Goal: Transaction & Acquisition: Purchase product/service

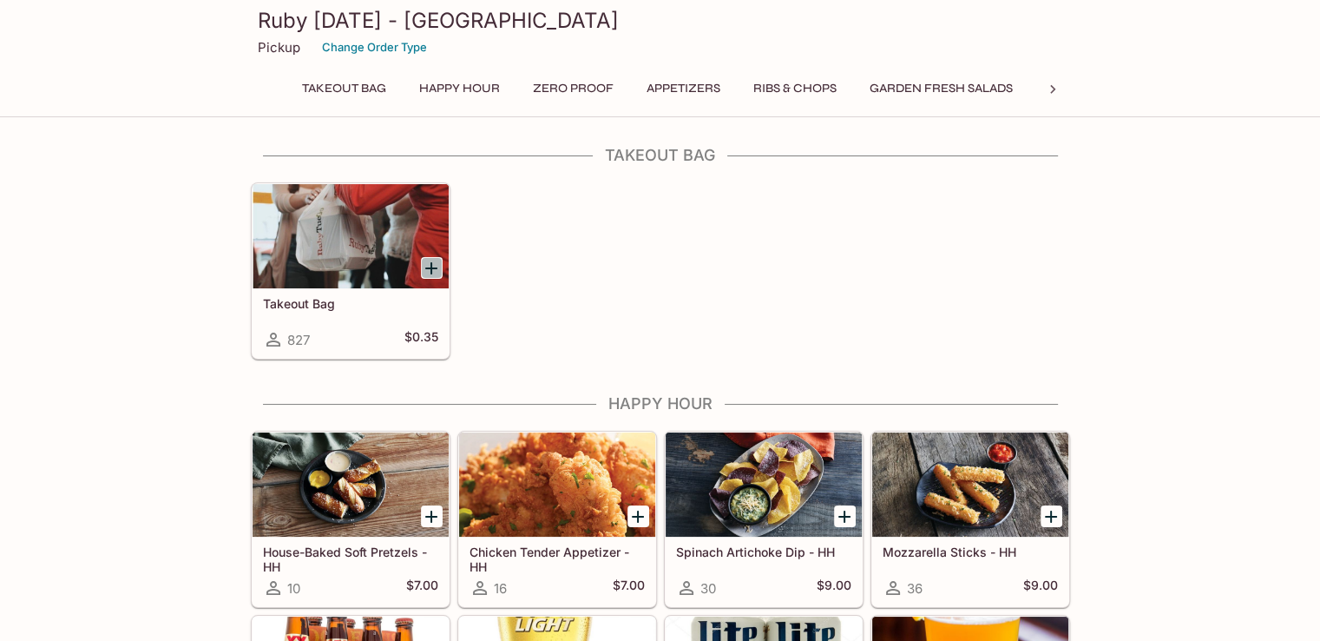
click at [431, 261] on icon "Add Takeout Bag" at bounding box center [431, 268] width 21 height 21
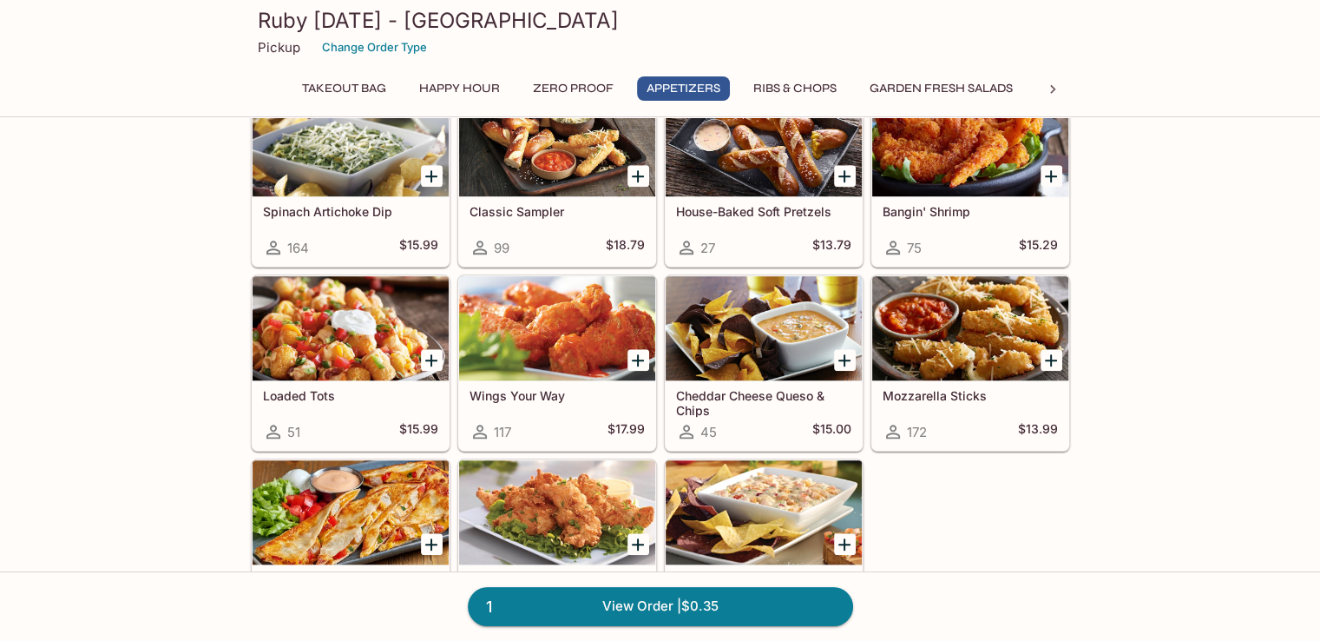
scroll to position [1736, 0]
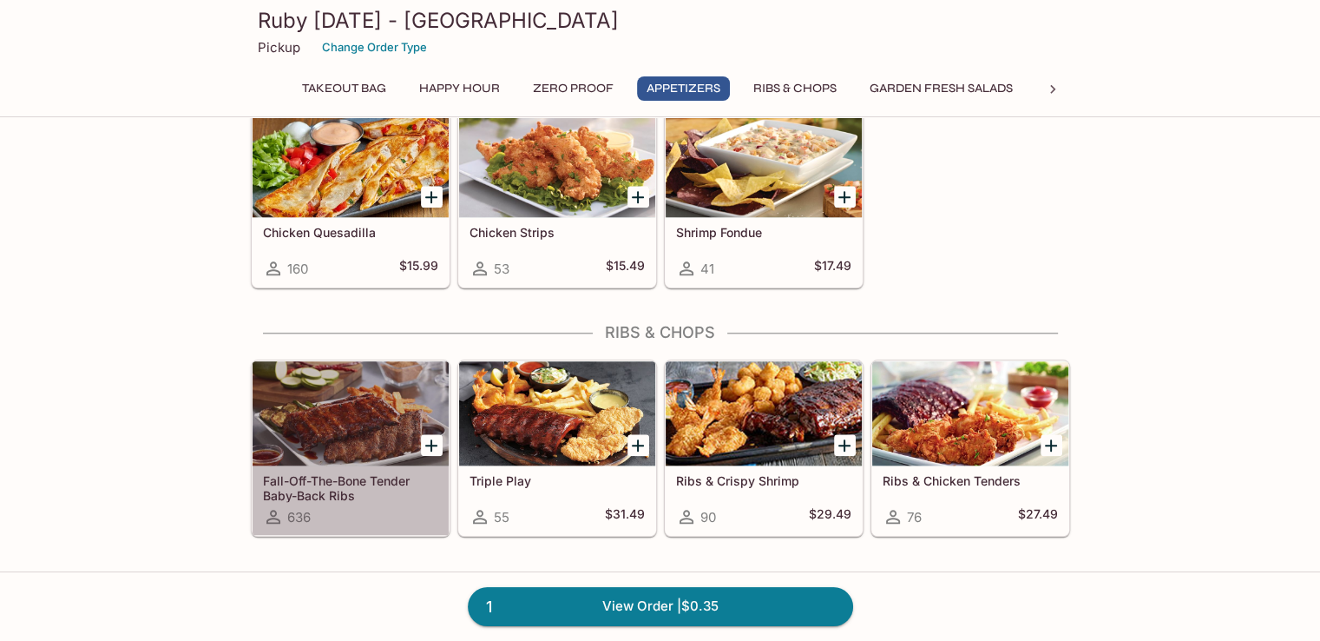
click at [369, 392] on div at bounding box center [351, 413] width 196 height 104
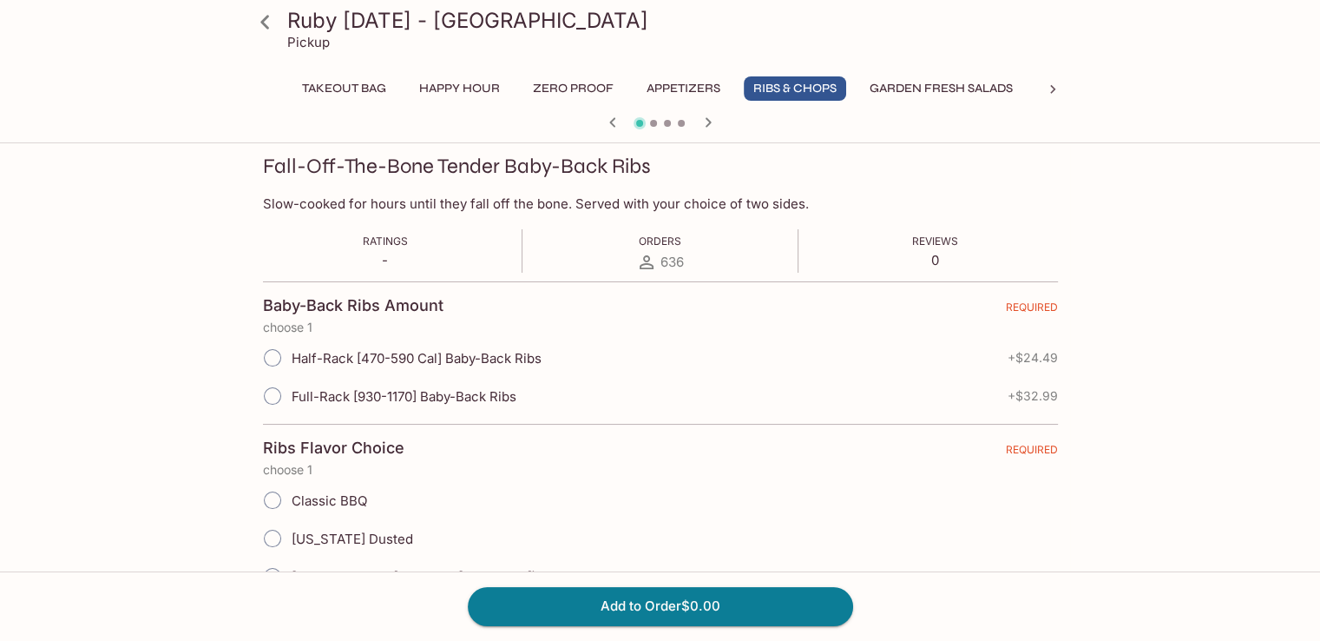
scroll to position [260, 0]
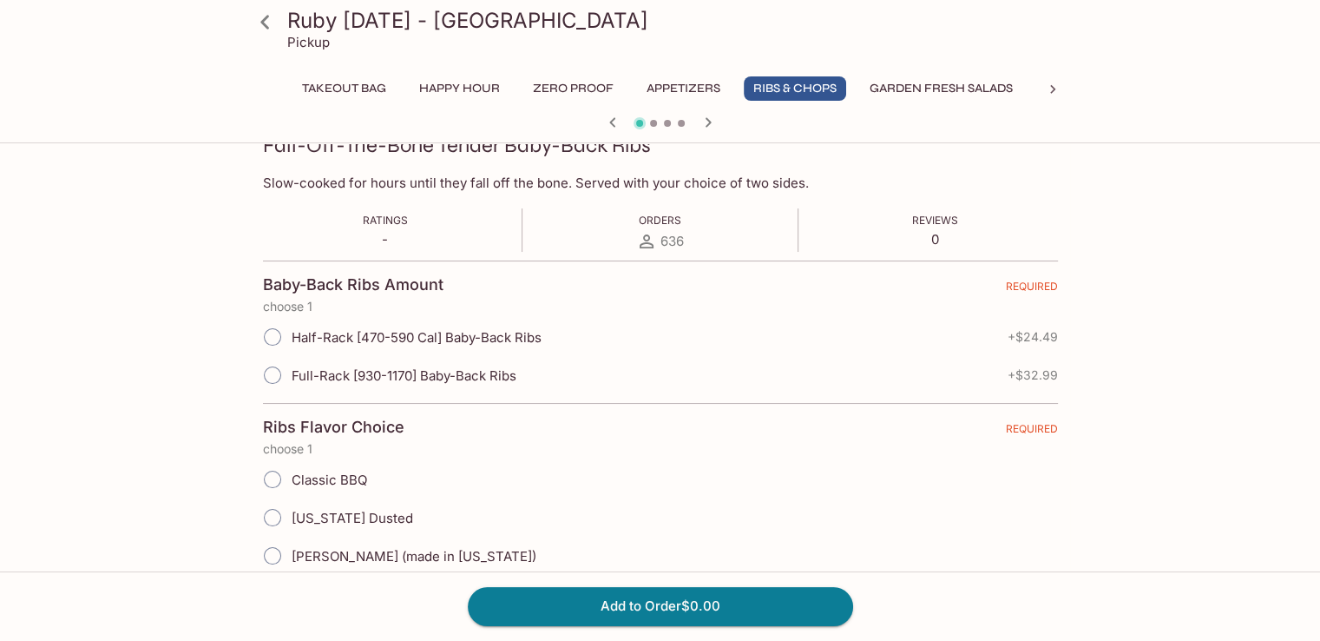
click at [273, 338] on input "Half-Rack [470-590 Cal] Baby-Back Ribs" at bounding box center [272, 337] width 36 height 36
radio input "true"
click at [270, 480] on input "Classic BBQ" at bounding box center [272, 479] width 36 height 36
radio input "true"
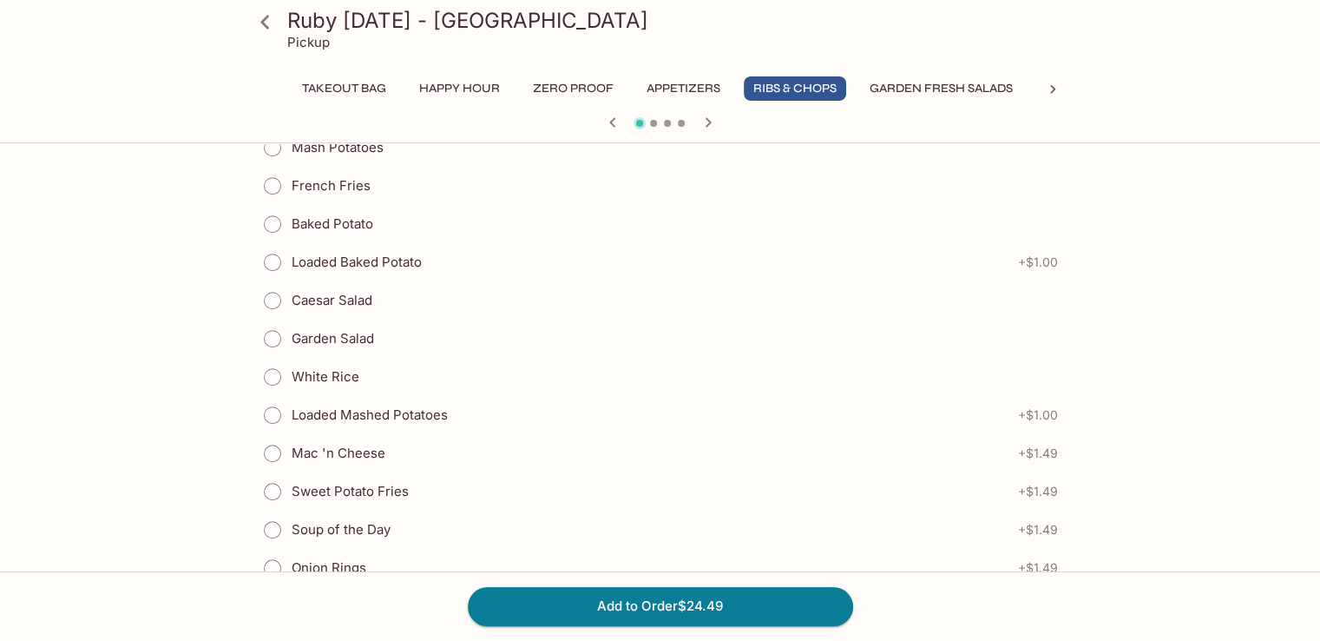
scroll to position [1042, 0]
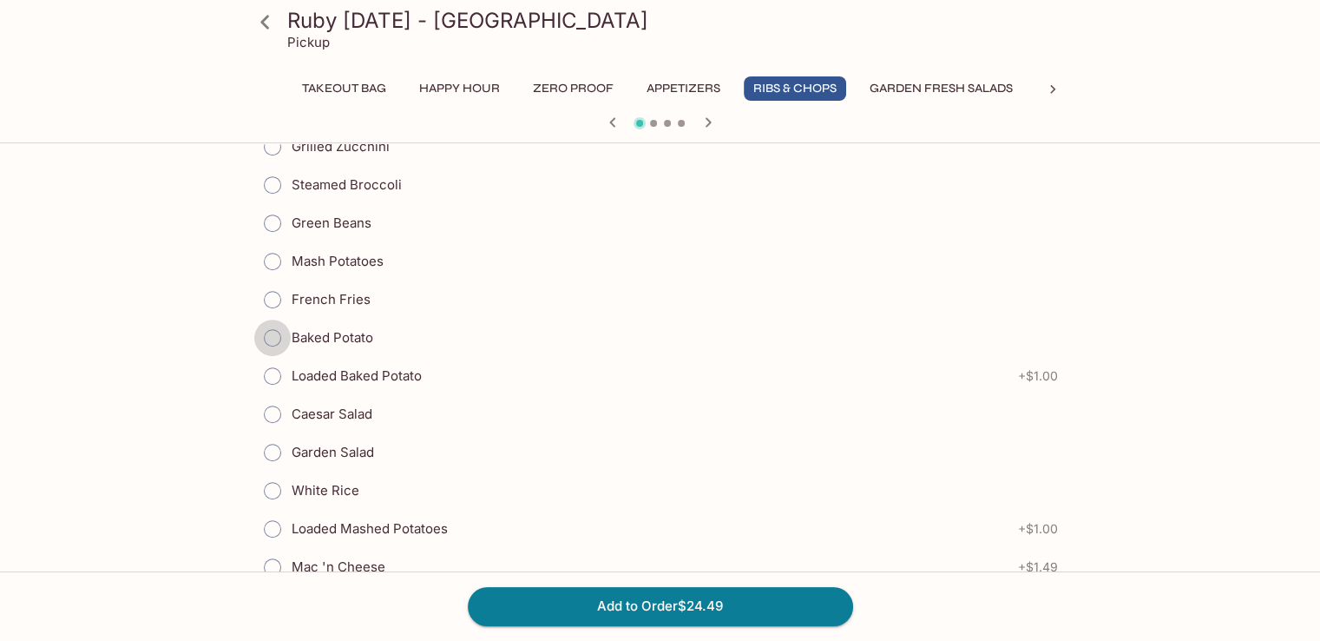
click at [274, 328] on input "Baked Potato" at bounding box center [272, 337] width 36 height 36
radio input "true"
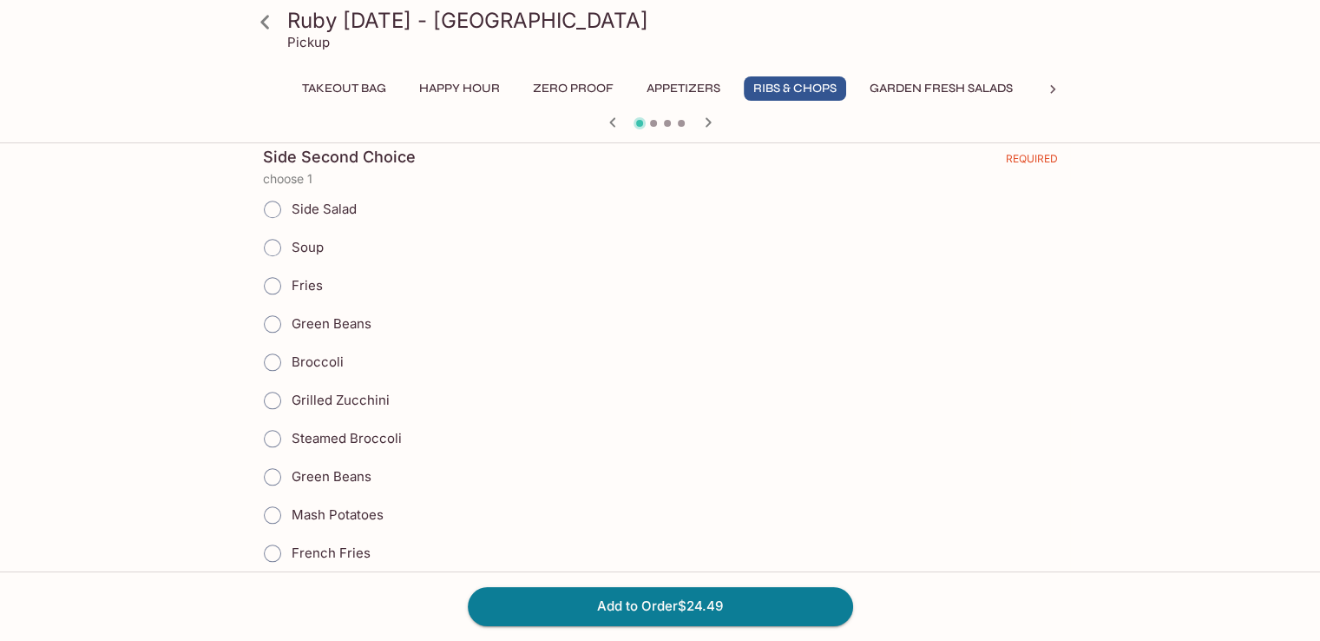
scroll to position [1736, 0]
click at [273, 347] on input "Broccoli" at bounding box center [272, 358] width 36 height 36
radio input "true"
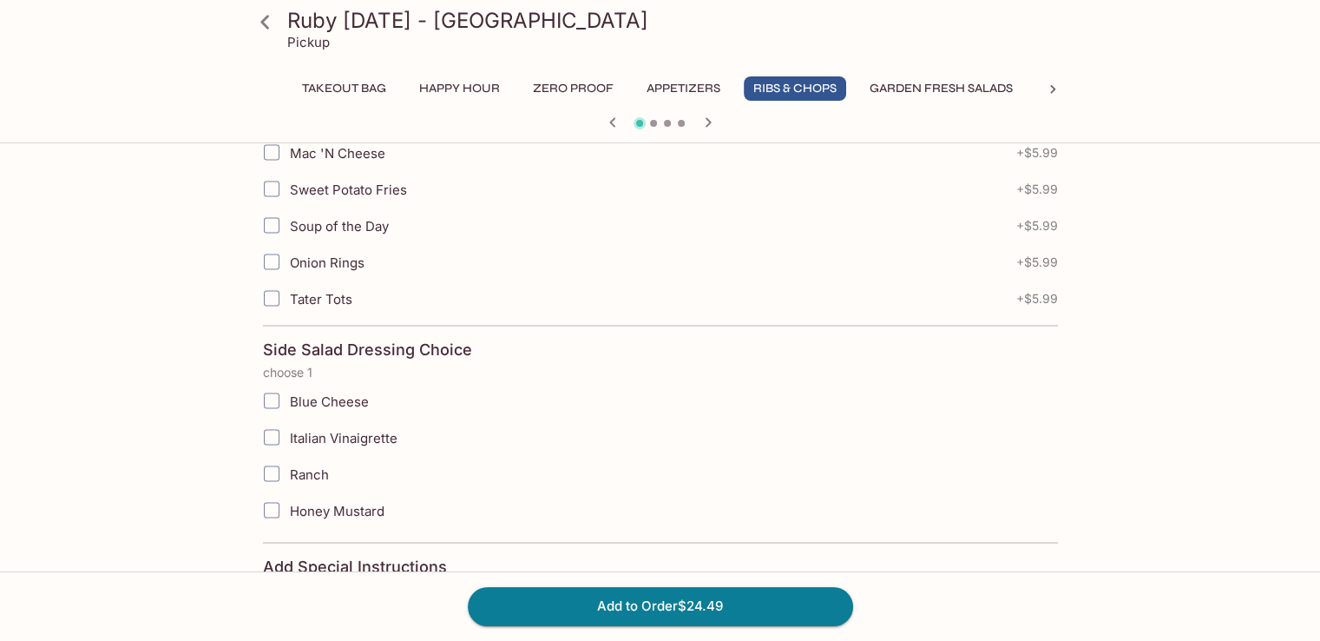
scroll to position [3299, 0]
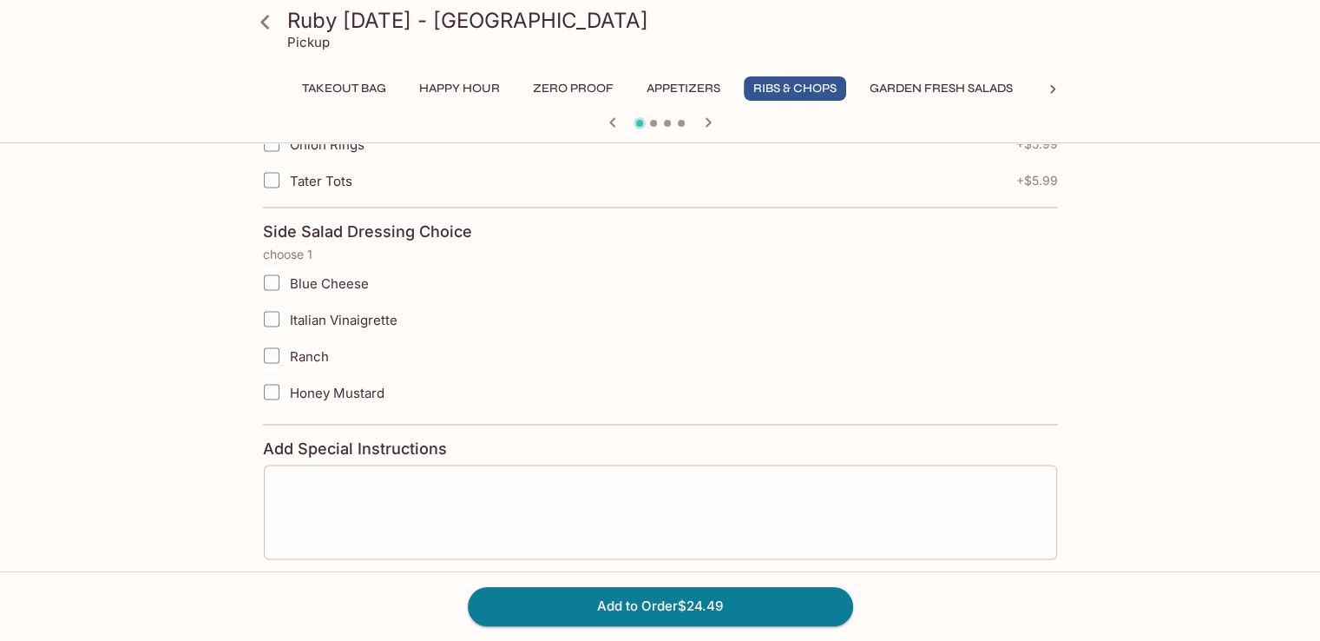
click at [382, 478] on textarea at bounding box center [660, 511] width 769 height 66
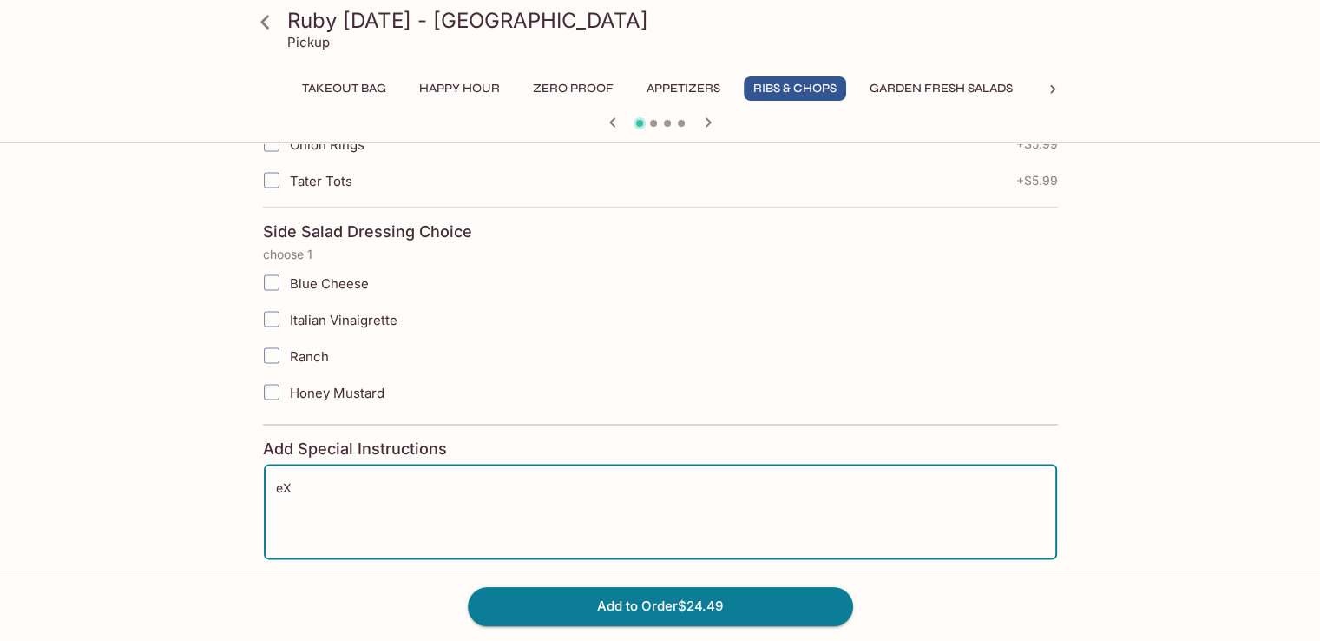
type textarea "e"
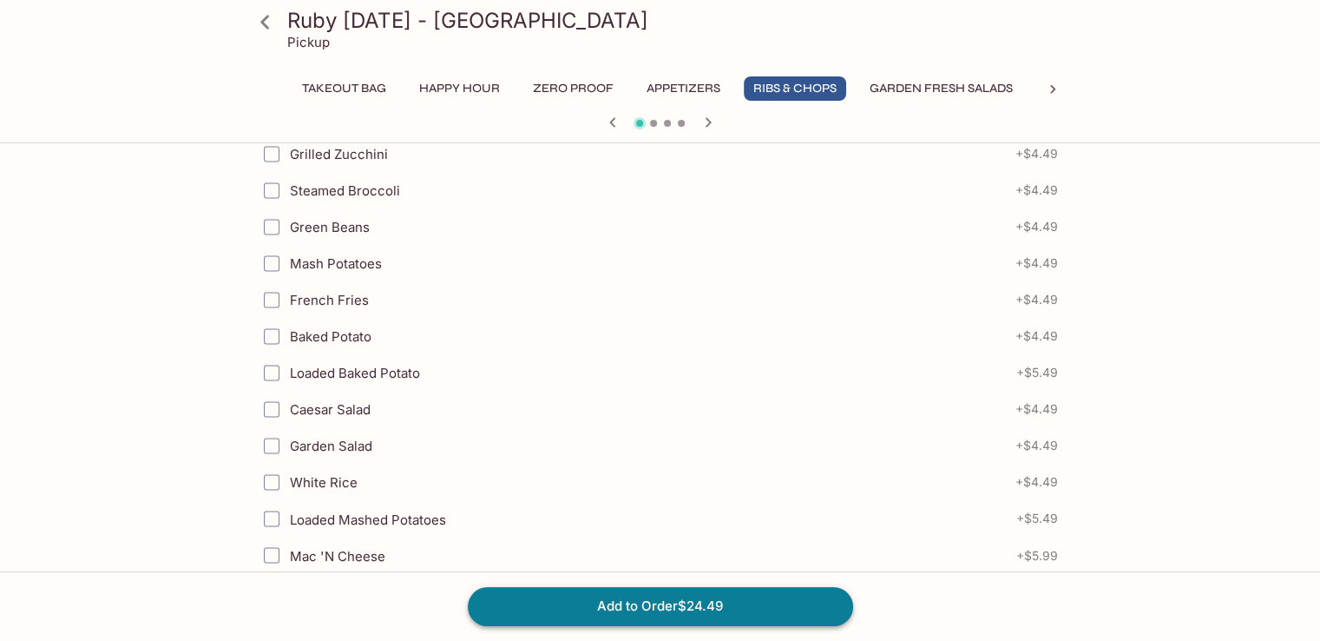
type textarea "Extra BBQ sauce please"
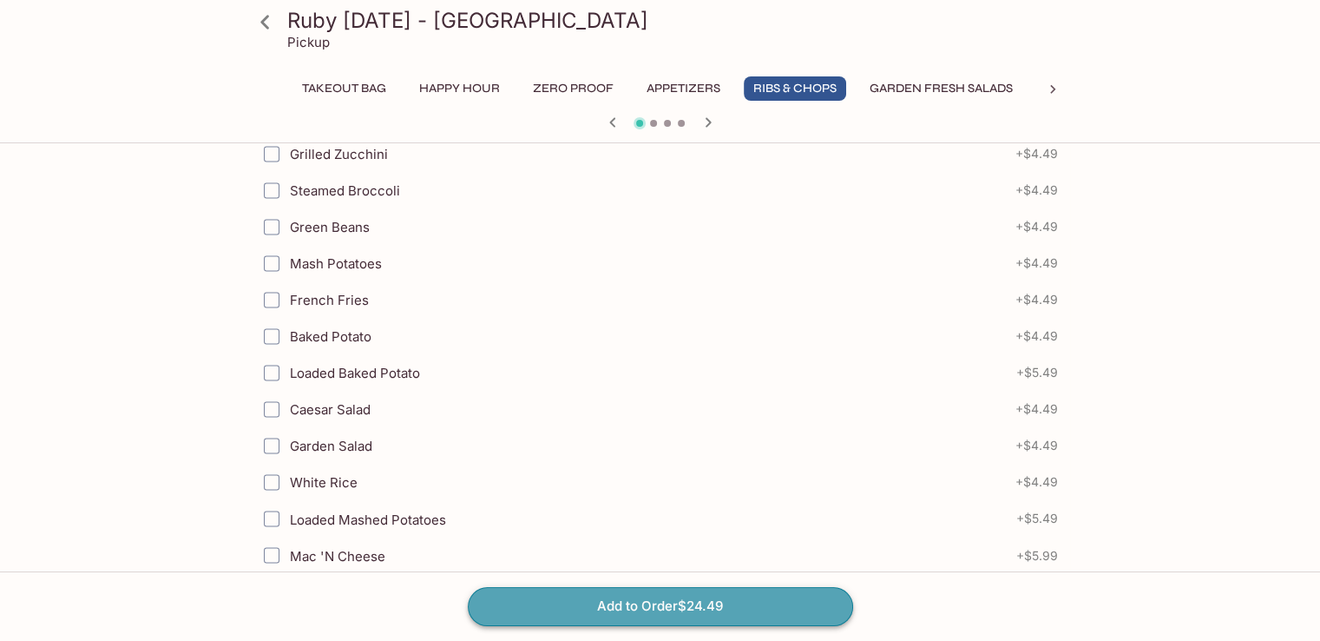
click at [681, 603] on button "Add to Order $24.49" at bounding box center [660, 606] width 385 height 38
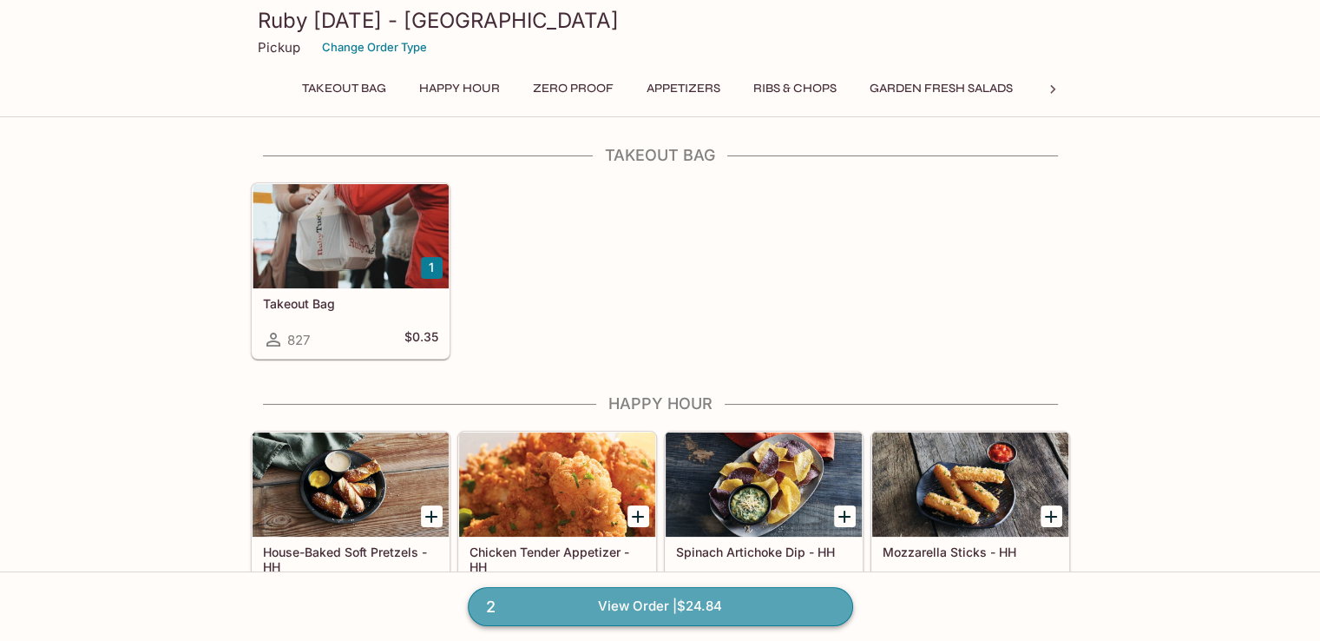
click at [712, 602] on link "2 View Order | $24.84" at bounding box center [660, 606] width 385 height 38
